Goal: Information Seeking & Learning: Obtain resource

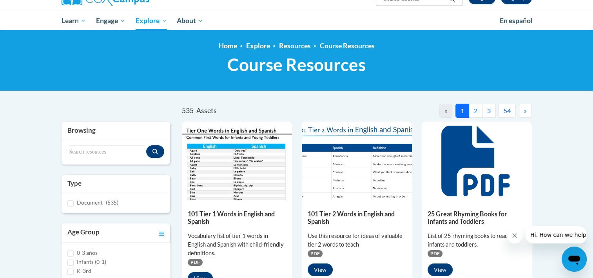
scroll to position [63, 0]
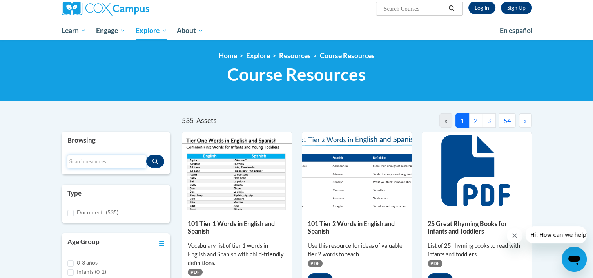
click at [77, 158] on input "Search resources" at bounding box center [106, 161] width 79 height 13
click at [75, 158] on input "Search resources" at bounding box center [106, 161] width 79 height 13
type input "["
type input "paper"
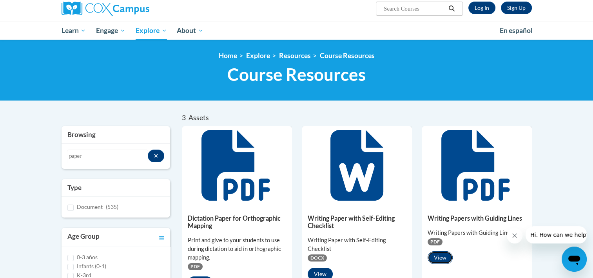
click at [434, 257] on button "View" at bounding box center [440, 257] width 25 height 13
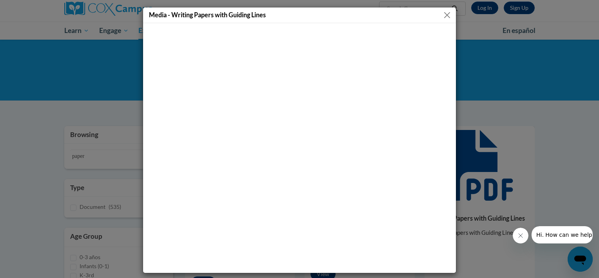
click at [446, 15] on button "Close" at bounding box center [447, 15] width 10 height 10
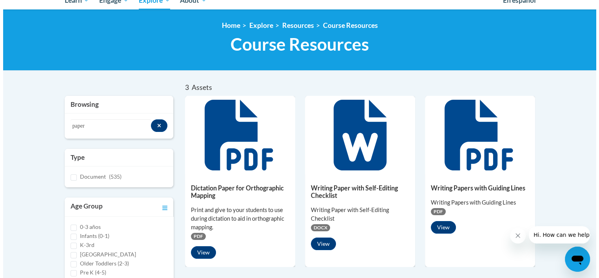
scroll to position [110, 0]
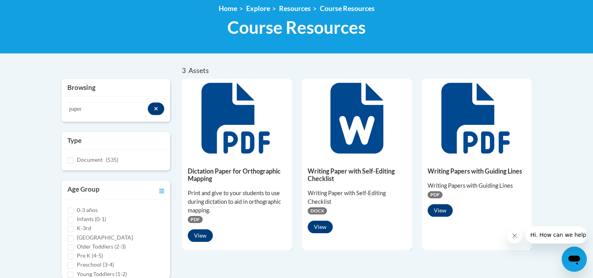
click at [466, 149] on icon at bounding box center [475, 118] width 68 height 71
click at [463, 192] on div "PDF" at bounding box center [477, 194] width 98 height 9
click at [439, 206] on button "View" at bounding box center [440, 210] width 25 height 13
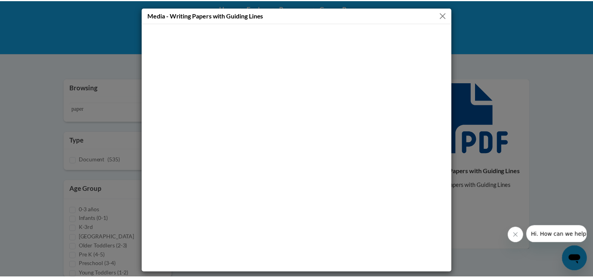
scroll to position [2, 0]
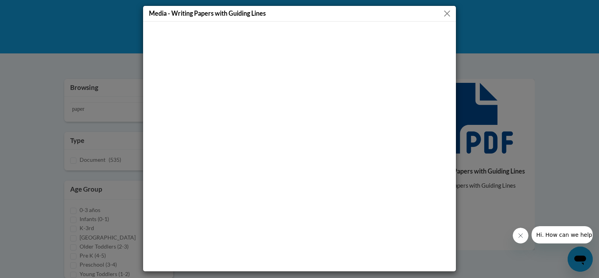
click at [444, 9] on button "Close" at bounding box center [447, 14] width 10 height 10
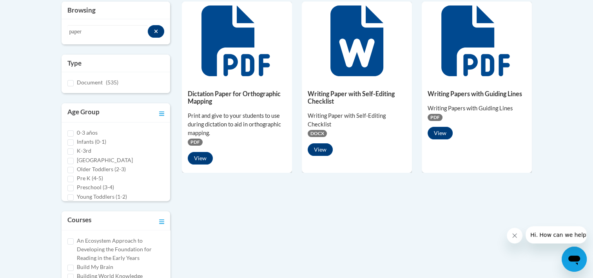
scroll to position [188, 0]
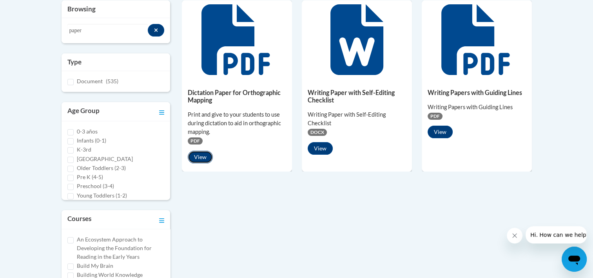
click at [199, 155] on button "View" at bounding box center [200, 157] width 25 height 13
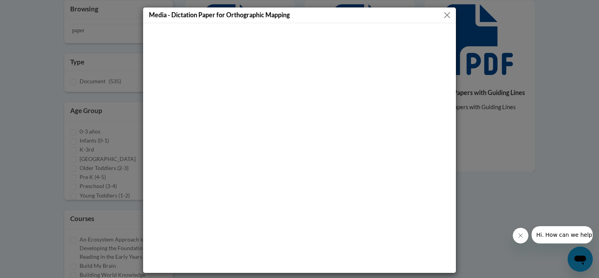
click at [444, 16] on button "Close" at bounding box center [447, 15] width 10 height 10
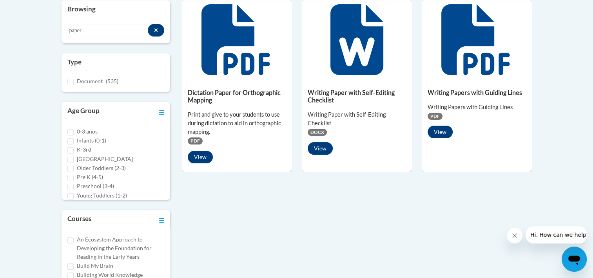
click at [85, 149] on label "K-3rd" at bounding box center [84, 149] width 15 height 9
click at [74, 149] on input "K-3rd" at bounding box center [70, 150] width 6 height 6
checkbox input "true"
click at [161, 111] on icon "Toggle collapse" at bounding box center [161, 112] width 5 height 6
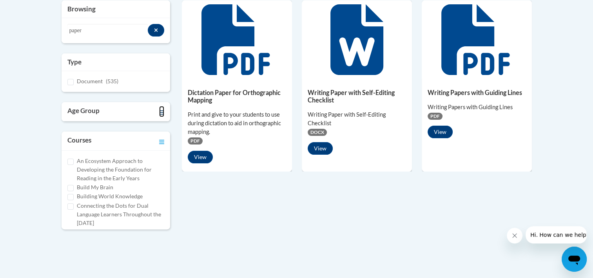
click at [161, 111] on icon "Toggle collapse" at bounding box center [161, 112] width 5 height 6
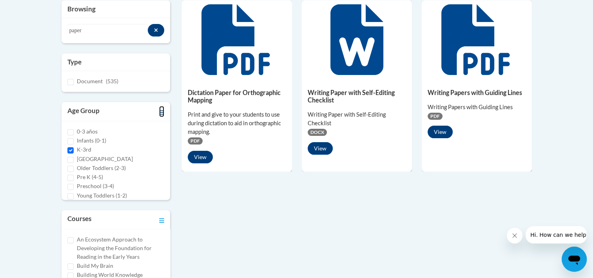
scroll to position [0, 0]
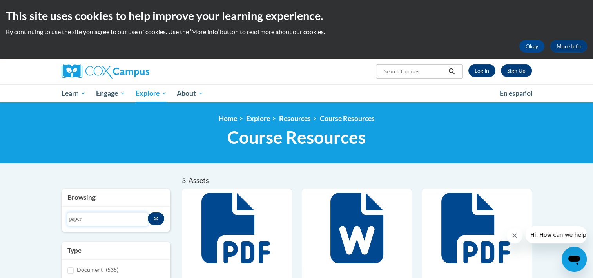
click at [129, 223] on input "paper" at bounding box center [107, 218] width 80 height 13
type input "p"
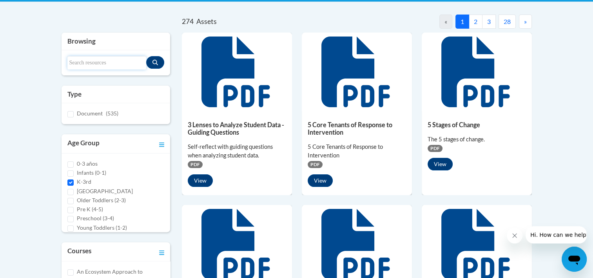
scroll to position [188, 0]
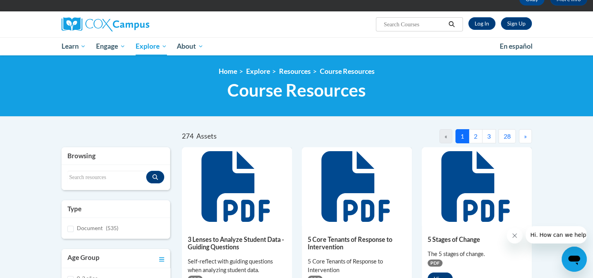
scroll to position [47, 0]
